Goal: Information Seeking & Learning: Learn about a topic

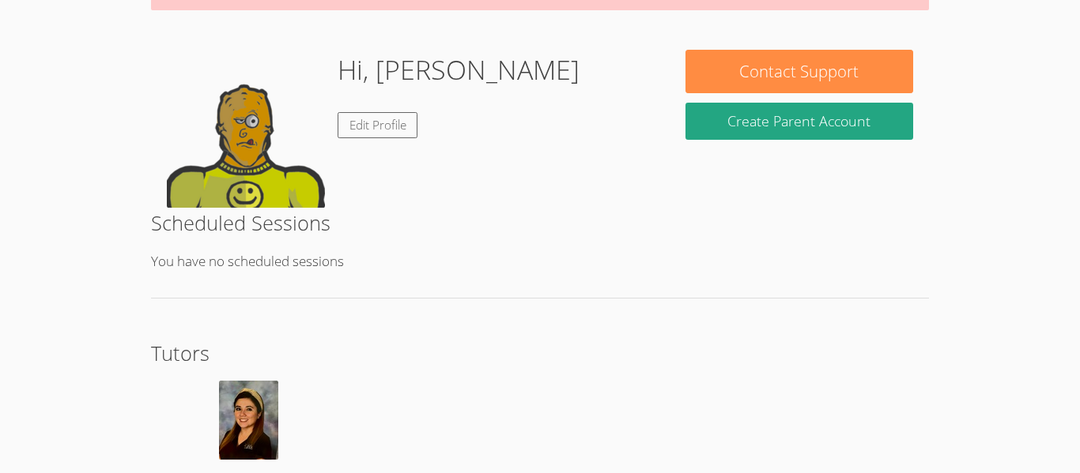
scroll to position [298, 0]
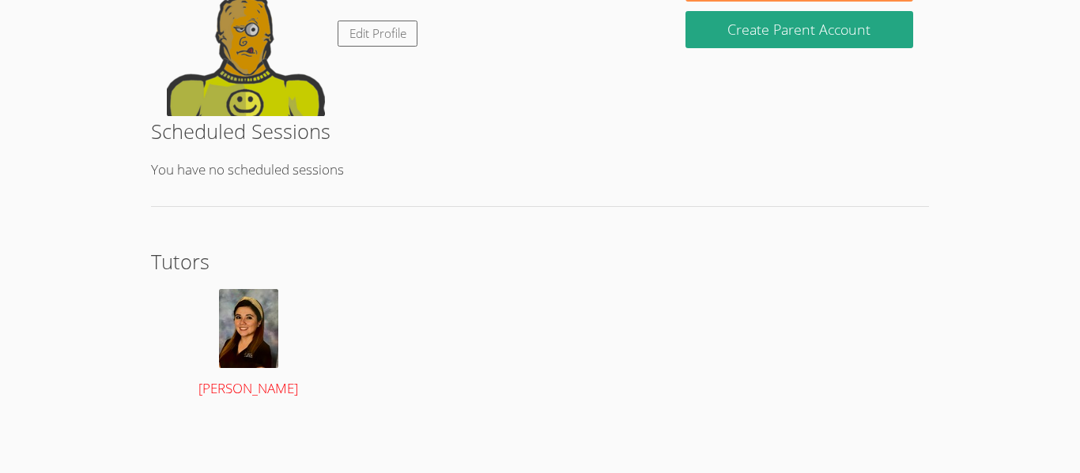
click at [238, 315] on img at bounding box center [248, 328] width 59 height 79
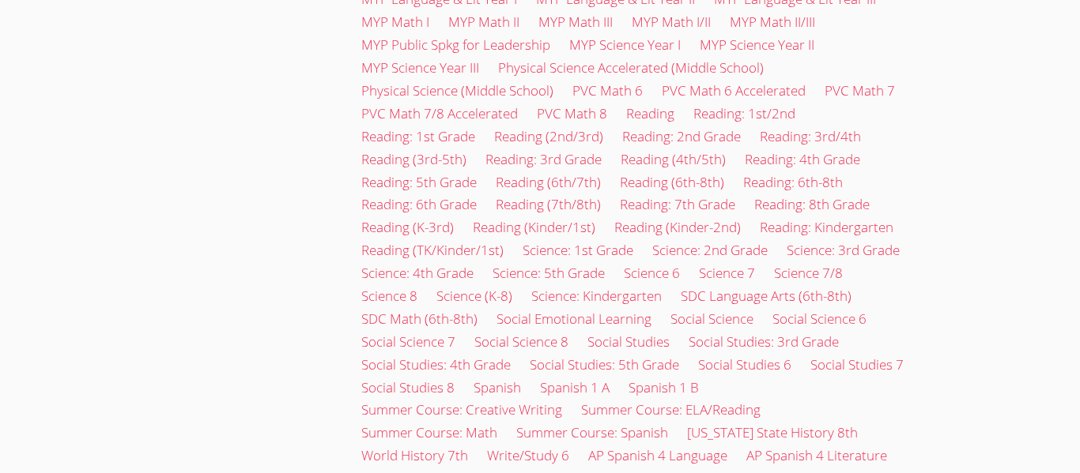
scroll to position [1380, 0]
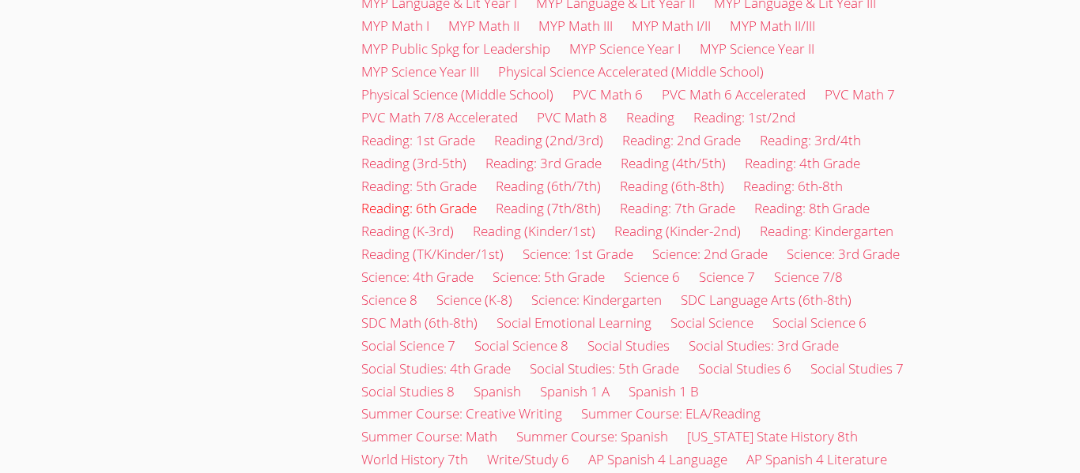
click at [390, 199] on link "Reading: 6th Grade" at bounding box center [418, 208] width 115 height 18
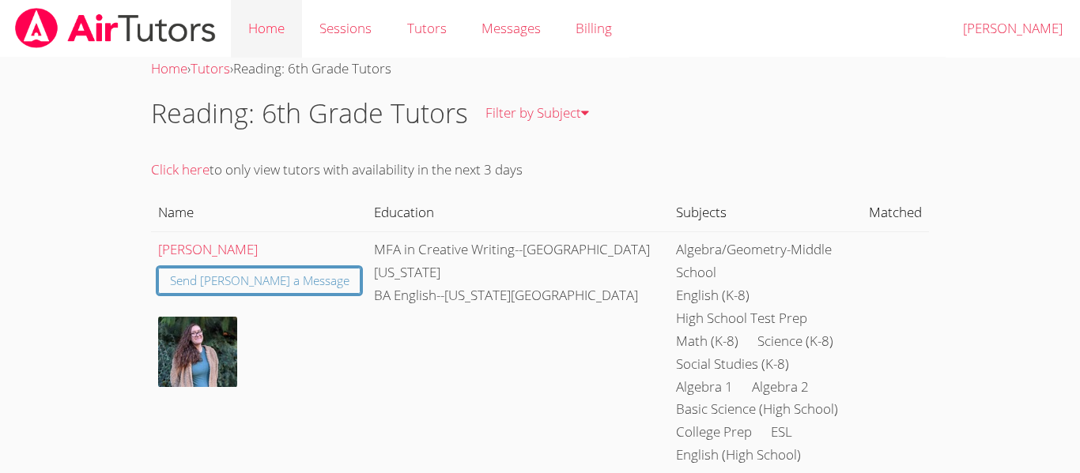
click at [276, 24] on link "Home" at bounding box center [266, 29] width 71 height 58
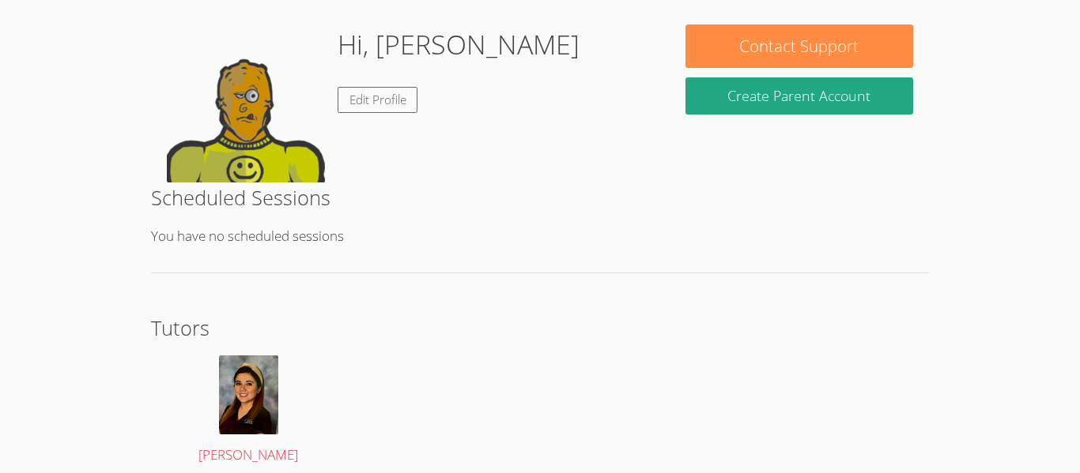
scroll to position [243, 0]
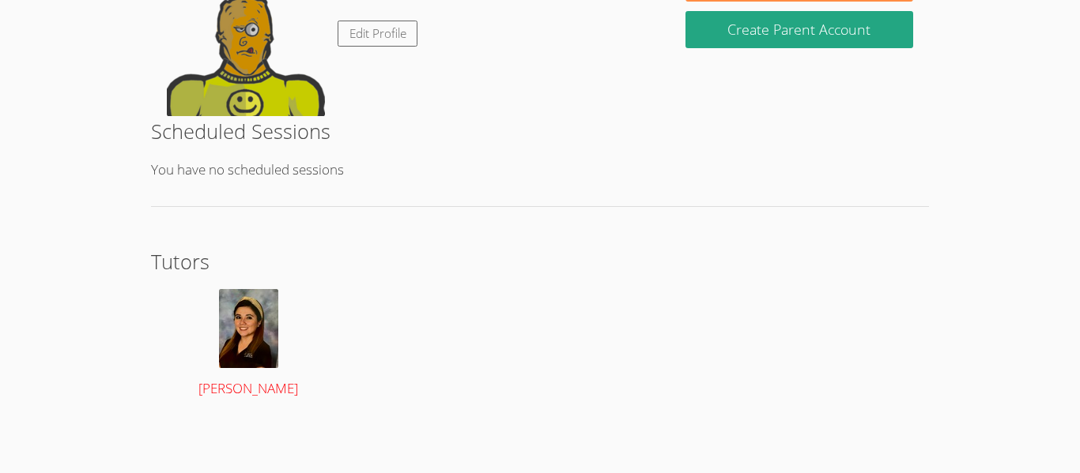
click at [238, 322] on img at bounding box center [248, 328] width 59 height 79
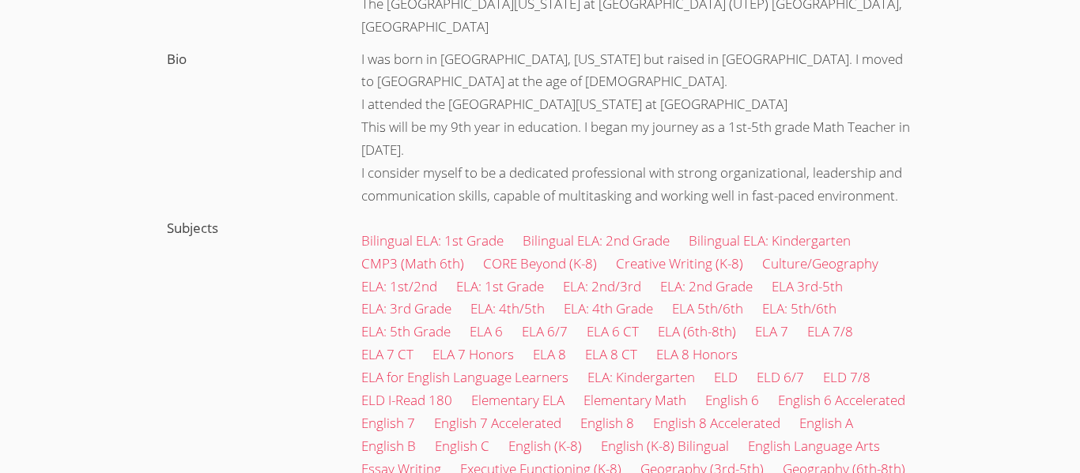
scroll to position [439, 0]
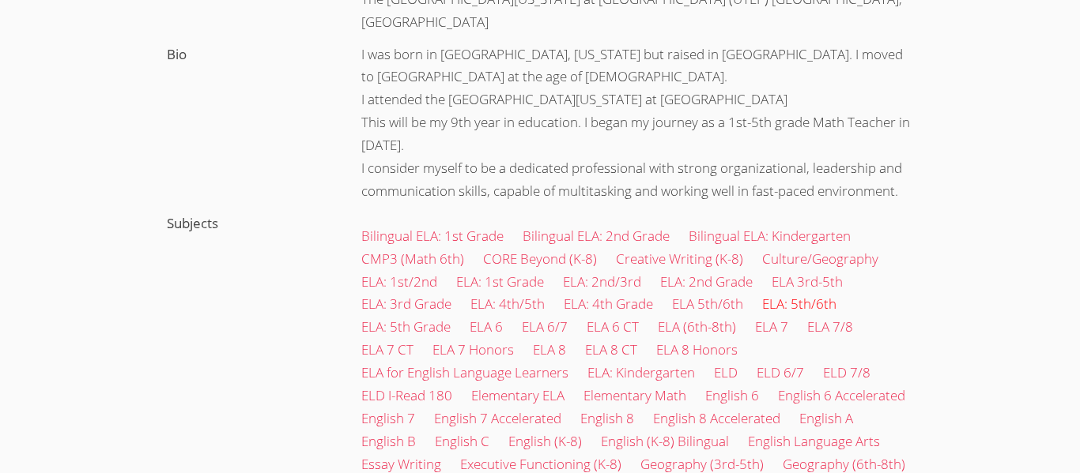
click at [816, 295] on link "ELA: 5th/6th" at bounding box center [799, 304] width 74 height 18
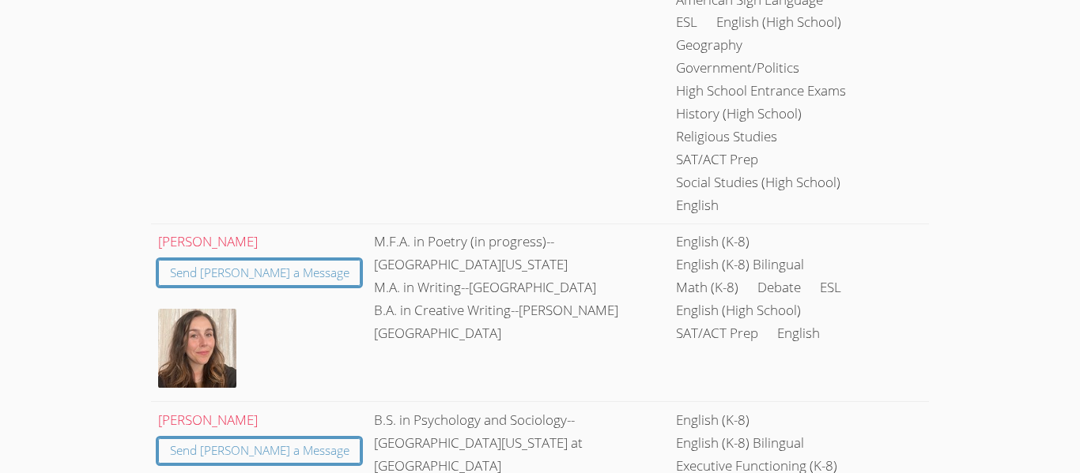
scroll to position [7079, 0]
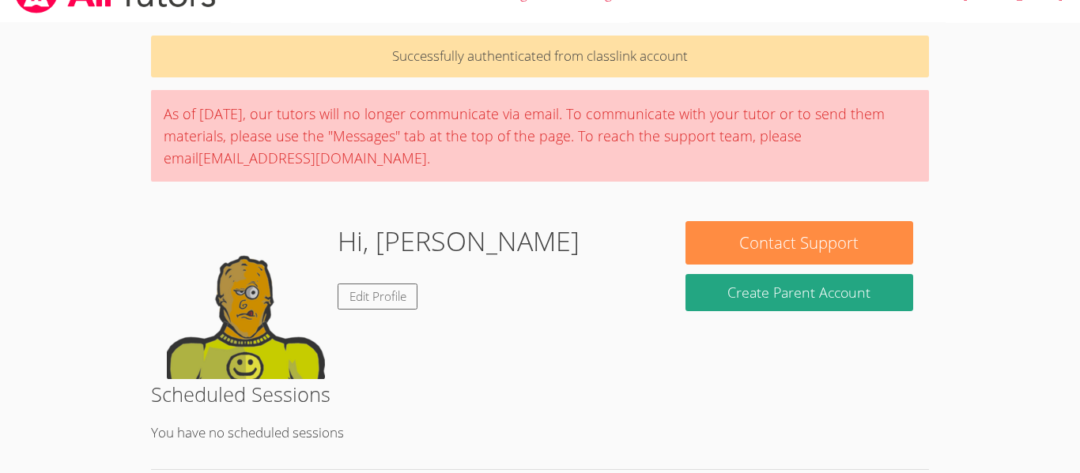
scroll to position [298, 0]
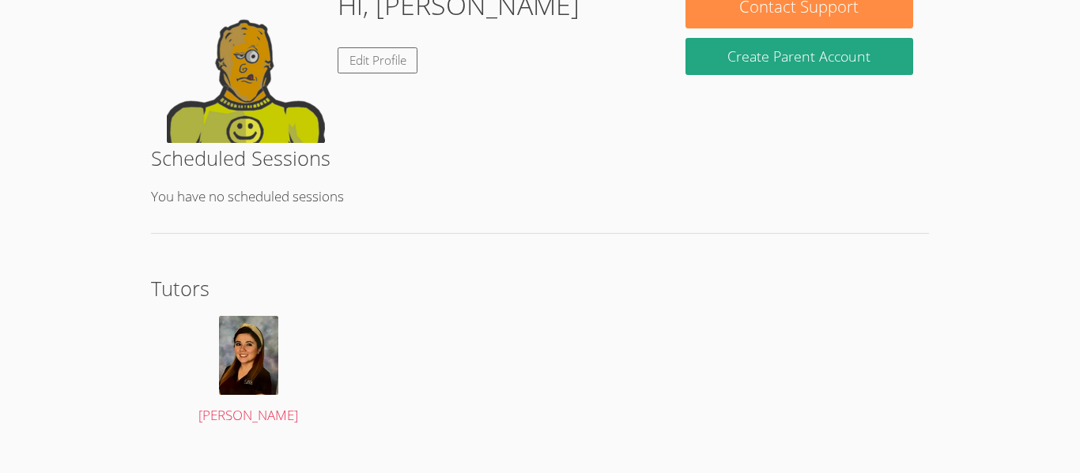
scroll to position [276, 0]
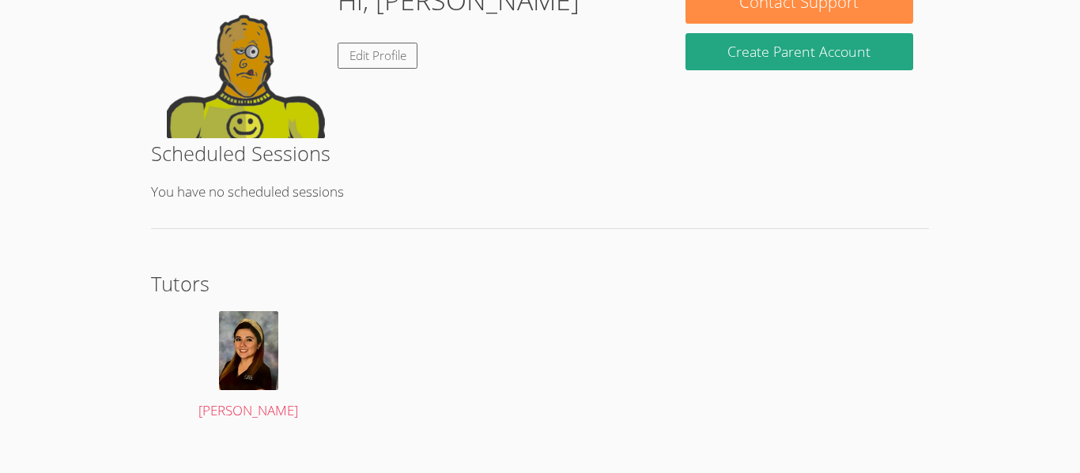
click at [293, 217] on div "Scheduled Sessions You have no scheduled sessions" at bounding box center [540, 183] width 778 height 91
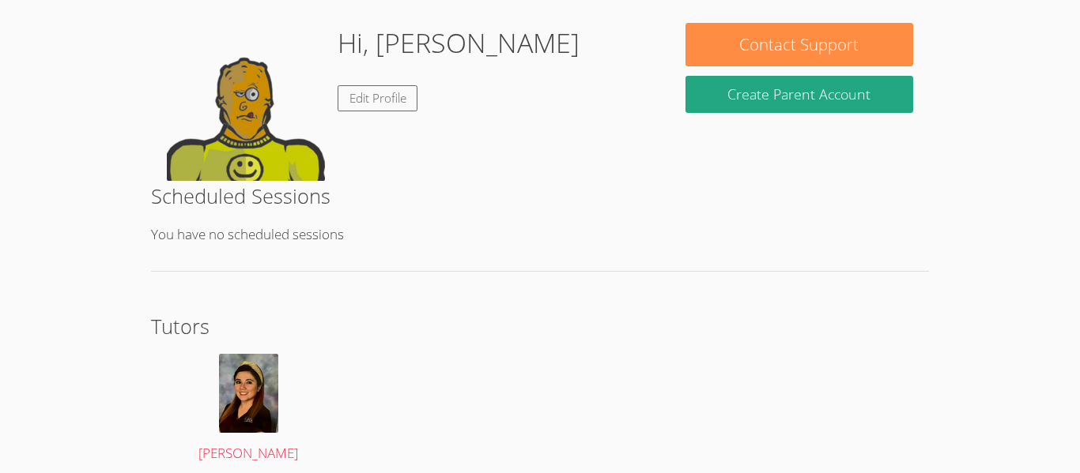
scroll to position [232, 0]
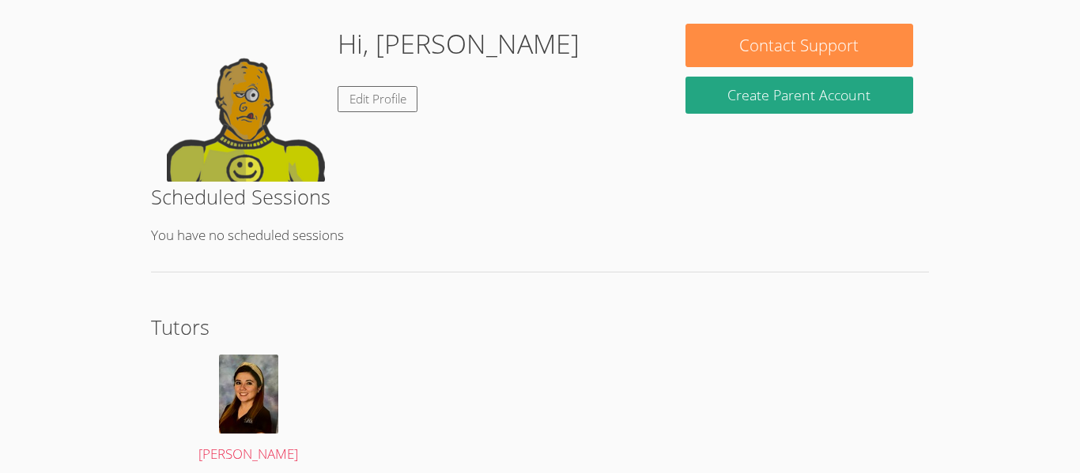
click at [286, 128] on img at bounding box center [246, 103] width 158 height 158
click at [258, 154] on img at bounding box center [246, 103] width 158 height 158
